Goal: Task Accomplishment & Management: Use online tool/utility

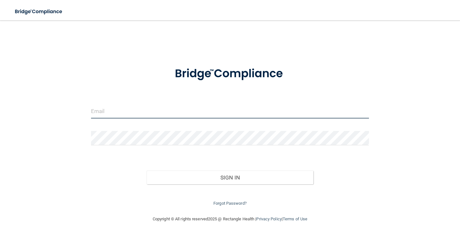
click at [151, 109] on input "email" at bounding box center [230, 111] width 278 height 14
type input "[EMAIL_ADDRESS][DOMAIN_NAME]"
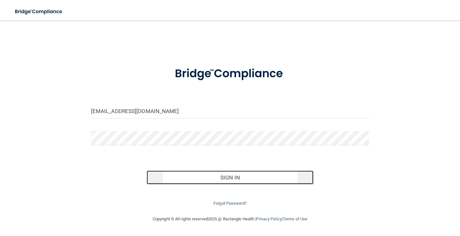
click at [243, 180] on button "Sign In" at bounding box center [230, 178] width 167 height 14
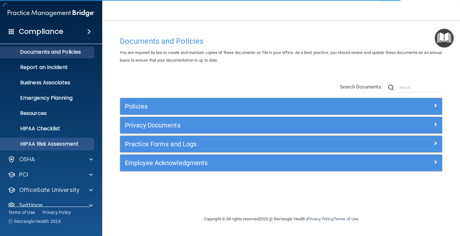
scroll to position [29, 0]
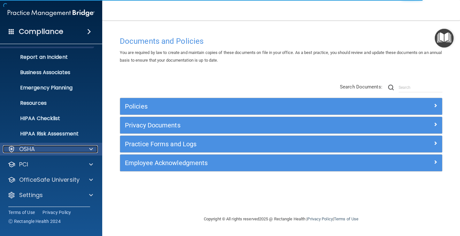
click at [37, 150] on div "OSHA" at bounding box center [42, 149] width 79 height 8
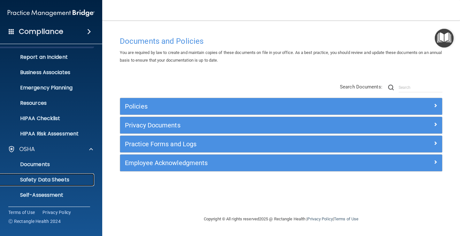
click at [63, 178] on p "Safety Data Sheets" at bounding box center [47, 180] width 87 height 6
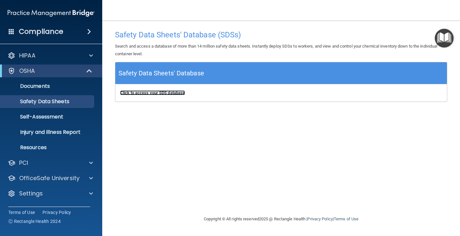
click at [157, 92] on b "Click to access your SDS database" at bounding box center [152, 92] width 65 height 5
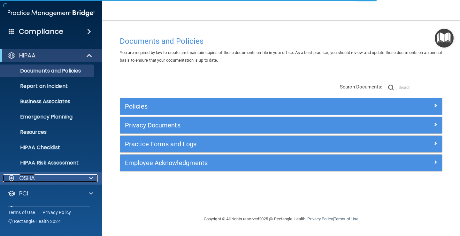
click at [86, 177] on div at bounding box center [90, 178] width 16 height 8
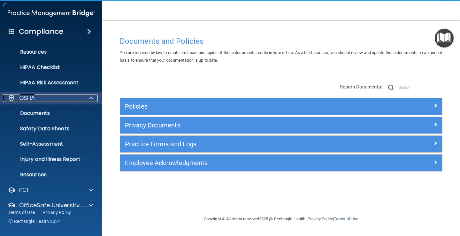
scroll to position [96, 0]
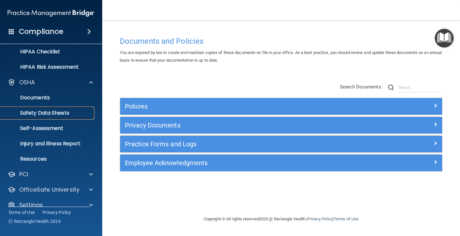
click at [40, 112] on p "Safety Data Sheets" at bounding box center [47, 113] width 87 height 6
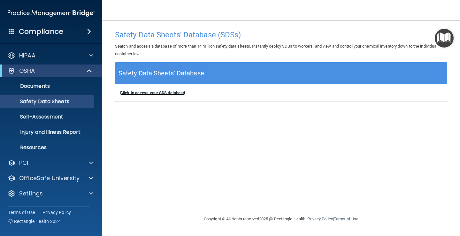
click at [165, 93] on b "Click to access your SDS database" at bounding box center [152, 92] width 65 height 5
